Goal: Transaction & Acquisition: Purchase product/service

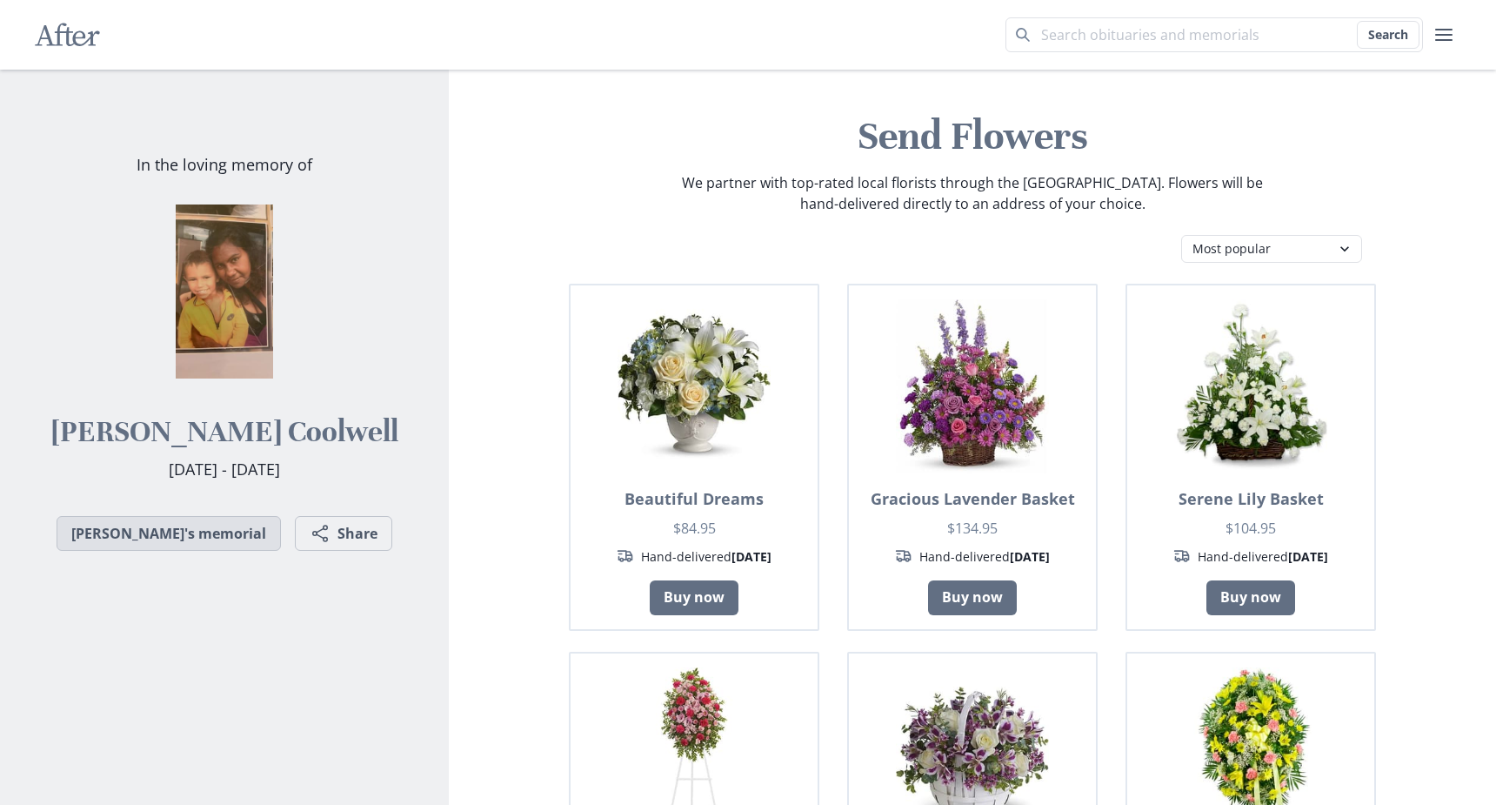
click at [171, 543] on link "[PERSON_NAME]'s memorial" at bounding box center [169, 533] width 224 height 35
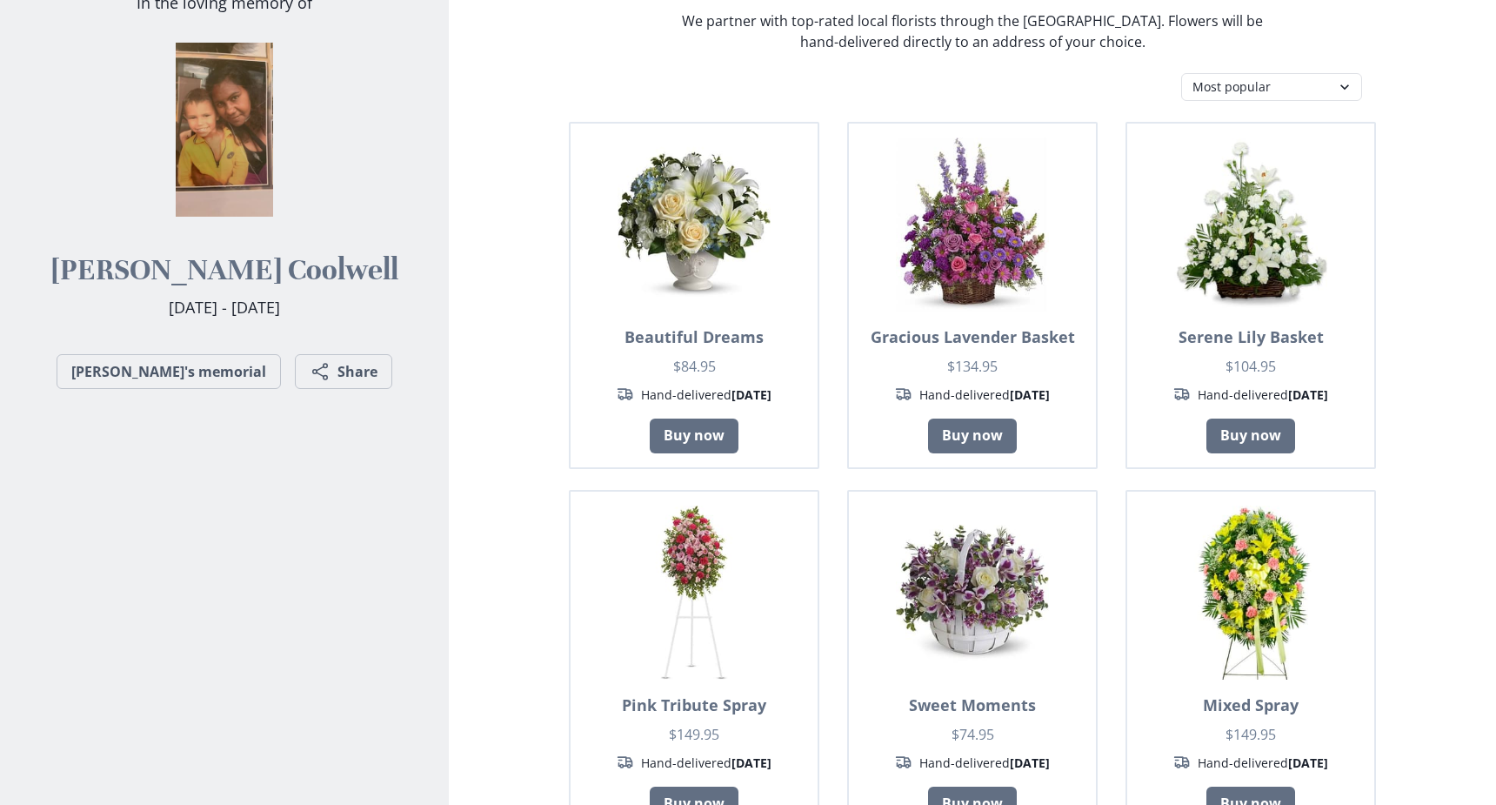
scroll to position [348, 0]
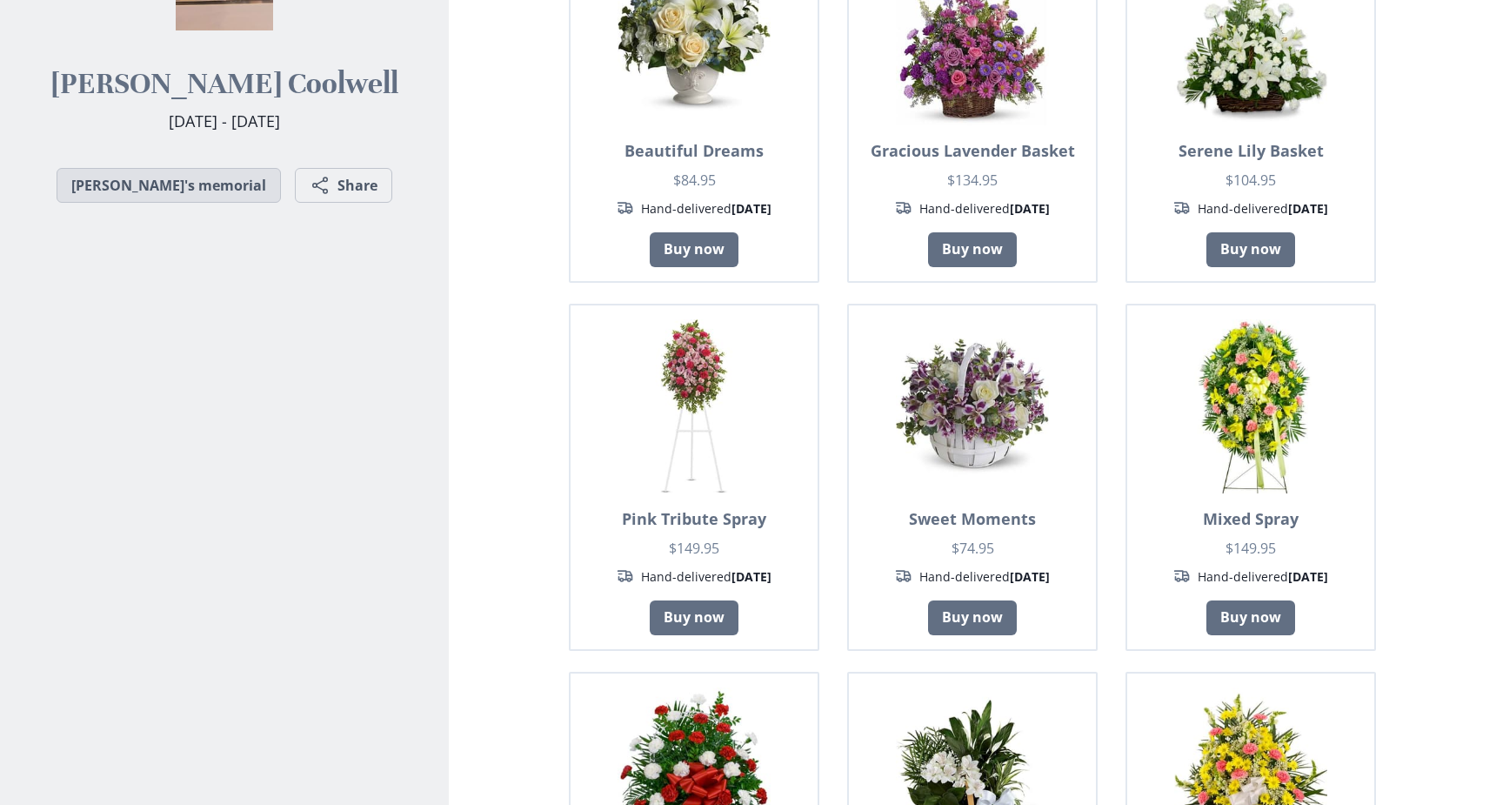
click at [164, 183] on link "[PERSON_NAME]'s memorial" at bounding box center [169, 185] width 224 height 35
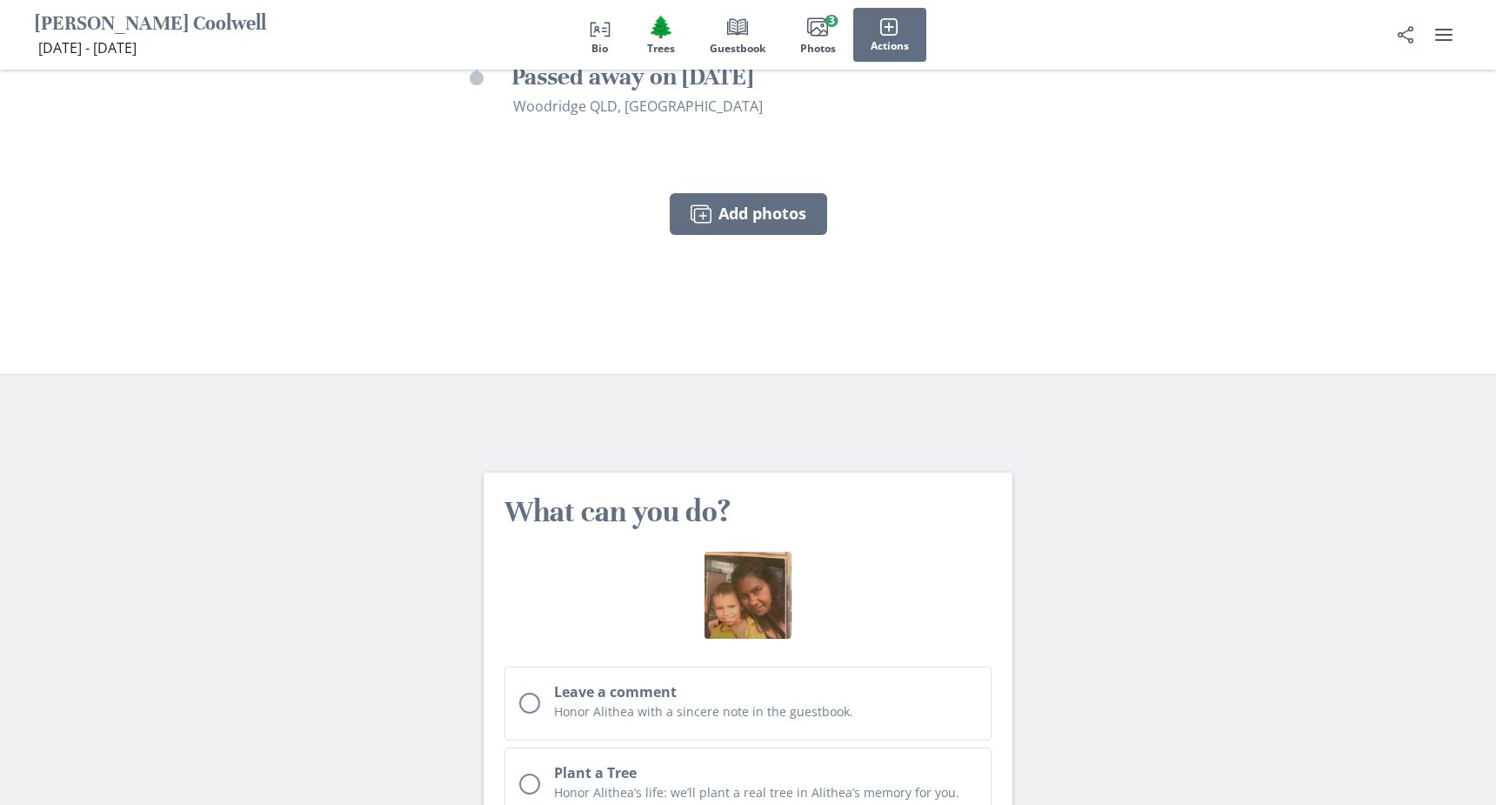
scroll to position [3551, 0]
